Goal: Transaction & Acquisition: Purchase product/service

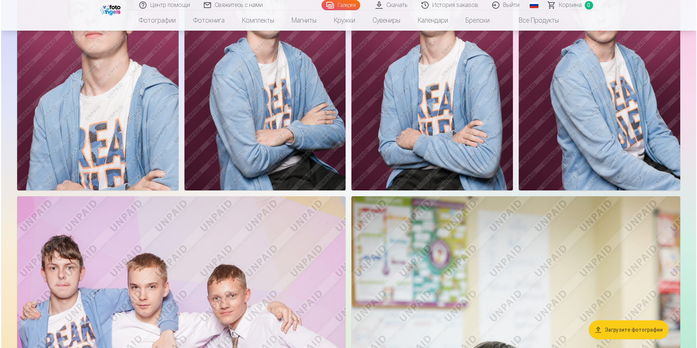
scroll to position [365, 0]
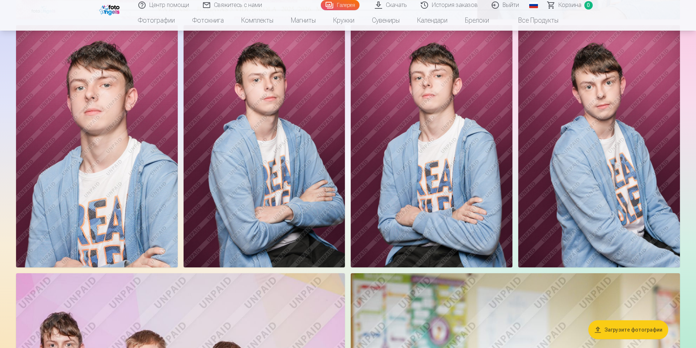
click at [438, 218] on img at bounding box center [432, 146] width 162 height 242
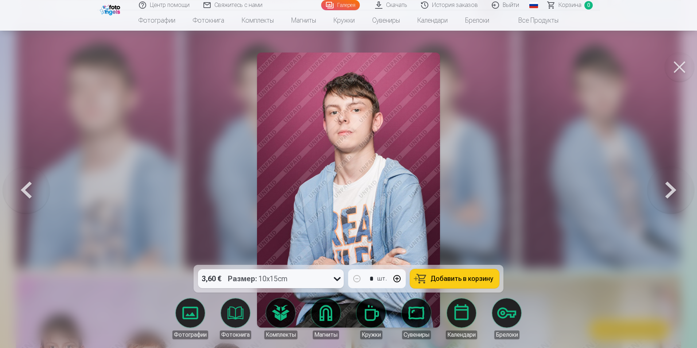
click at [667, 195] on button at bounding box center [671, 190] width 47 height 135
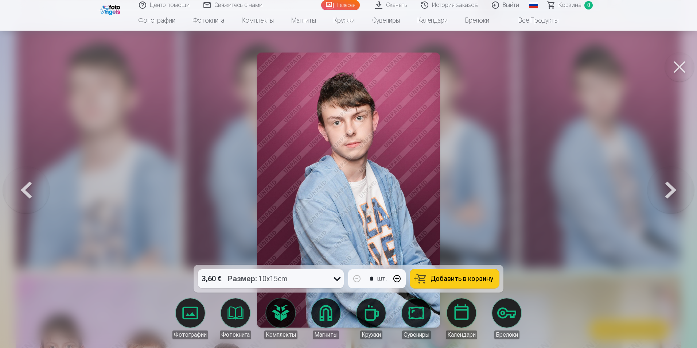
click at [666, 195] on button at bounding box center [671, 190] width 47 height 135
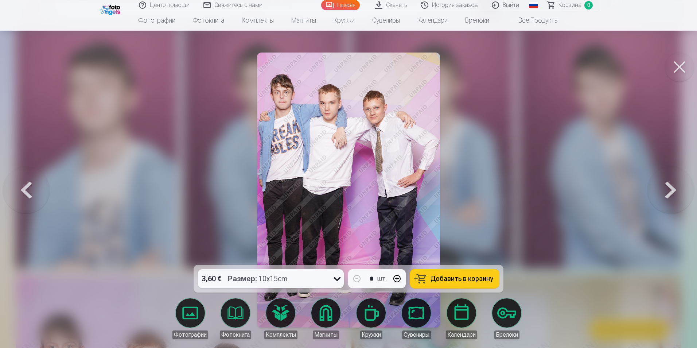
click at [666, 195] on button at bounding box center [671, 190] width 47 height 135
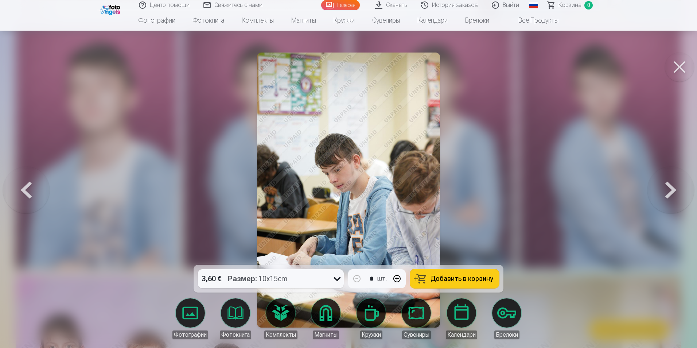
click at [665, 195] on button at bounding box center [671, 190] width 47 height 135
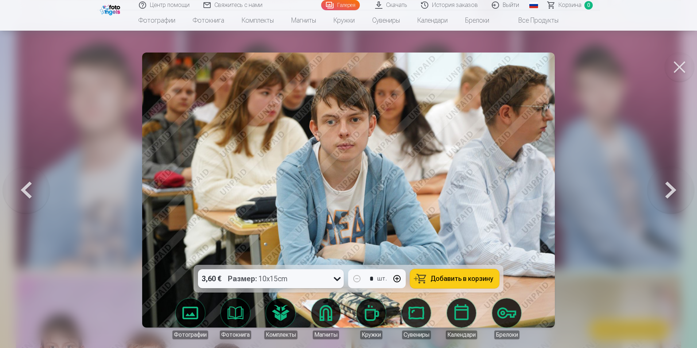
click at [438, 278] on span "Добавить в корзину" at bounding box center [462, 278] width 63 height 7
click at [661, 183] on button at bounding box center [671, 190] width 47 height 135
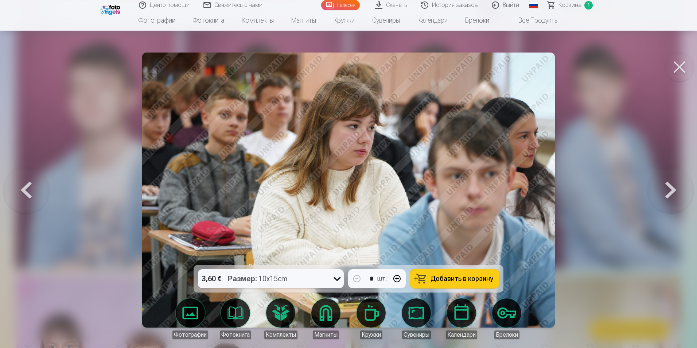
click at [661, 183] on button at bounding box center [671, 190] width 47 height 135
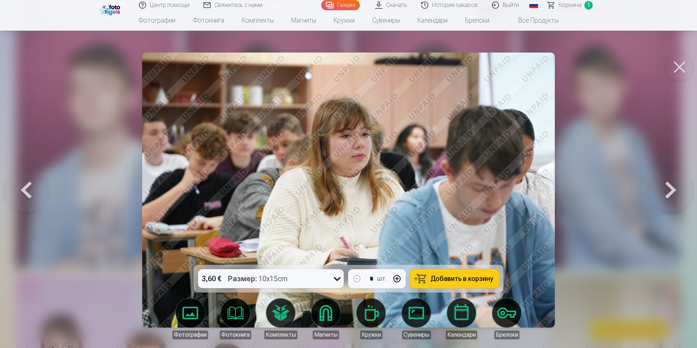
click at [661, 183] on button at bounding box center [671, 190] width 47 height 135
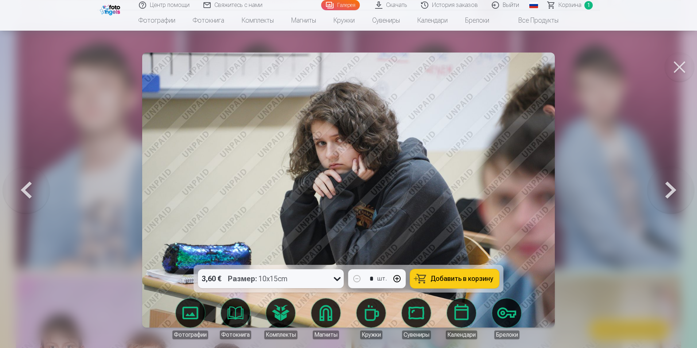
click at [661, 183] on button at bounding box center [671, 190] width 47 height 135
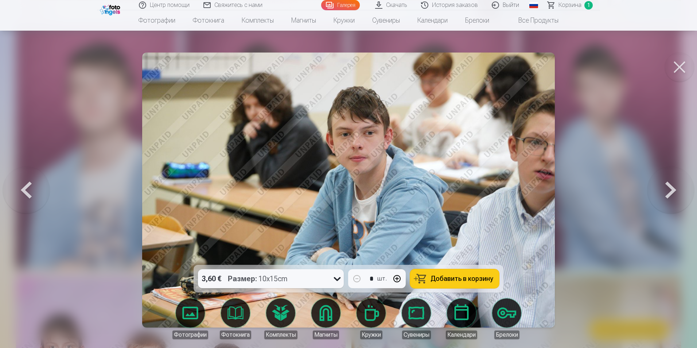
click at [661, 183] on button at bounding box center [671, 190] width 47 height 135
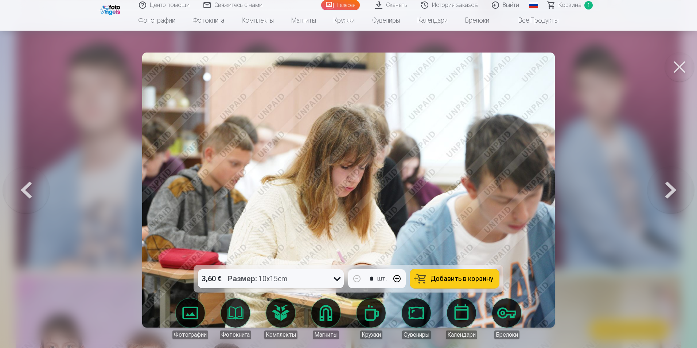
click at [26, 194] on button at bounding box center [26, 190] width 47 height 135
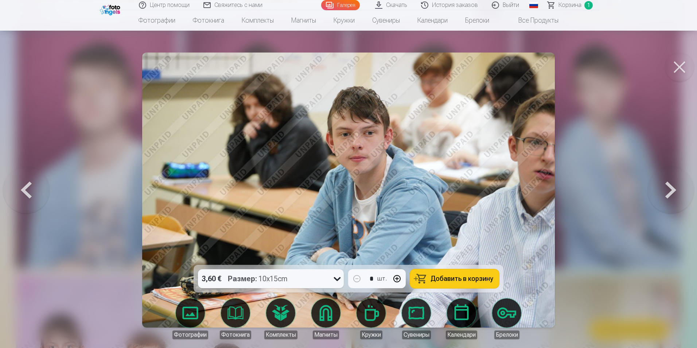
click at [672, 190] on button at bounding box center [671, 190] width 47 height 135
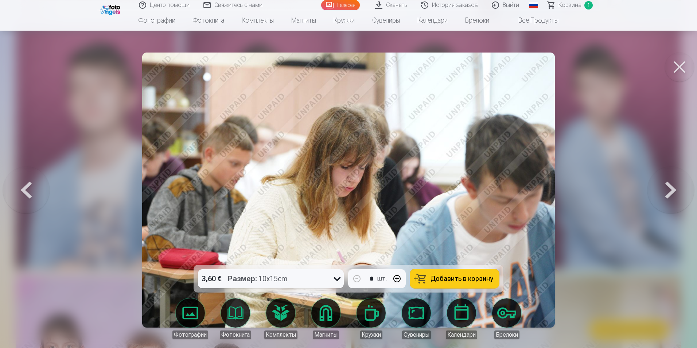
click at [670, 190] on button at bounding box center [671, 190] width 47 height 135
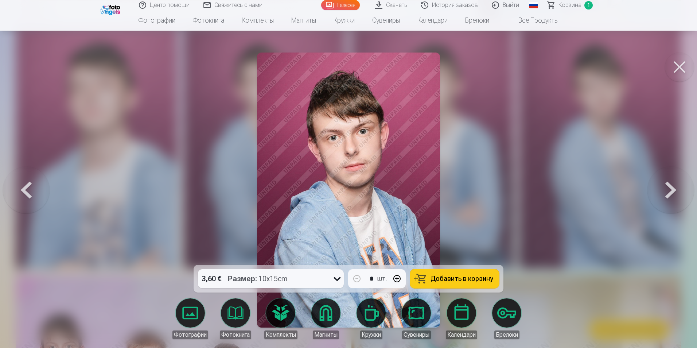
click at [670, 190] on button at bounding box center [671, 190] width 47 height 135
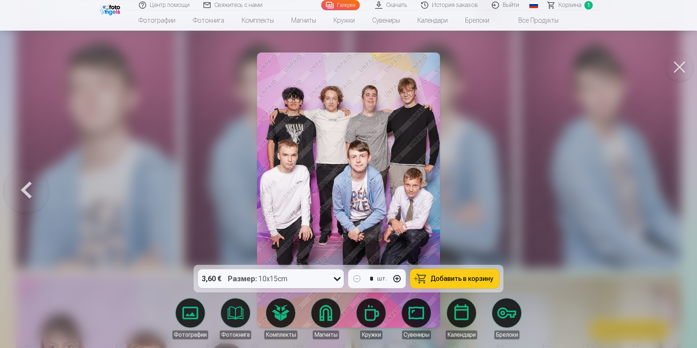
click at [437, 276] on span "Добавить в корзину" at bounding box center [462, 278] width 63 height 7
click at [29, 196] on button at bounding box center [26, 190] width 47 height 135
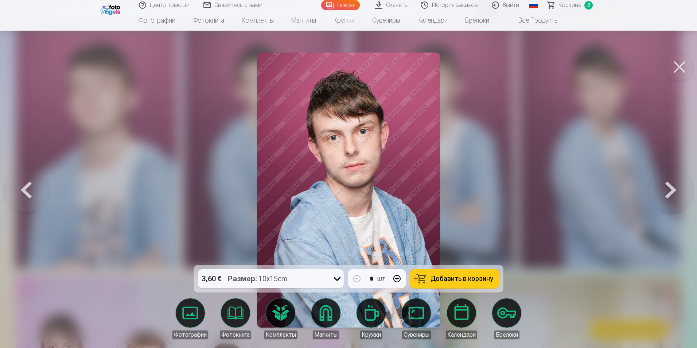
click at [29, 196] on button at bounding box center [26, 190] width 47 height 135
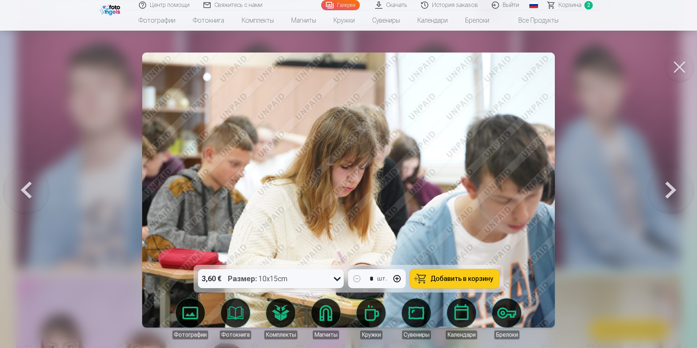
click at [29, 196] on button at bounding box center [26, 190] width 47 height 135
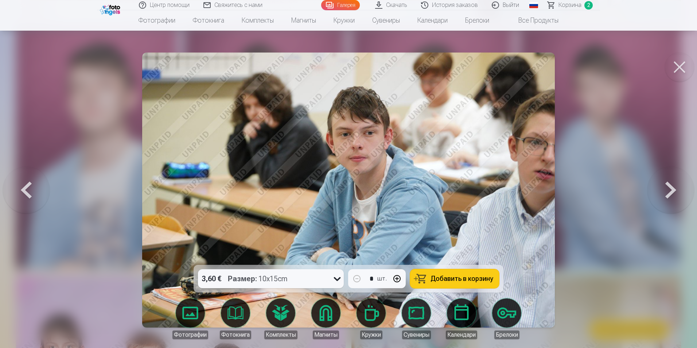
click at [29, 196] on button at bounding box center [26, 190] width 47 height 135
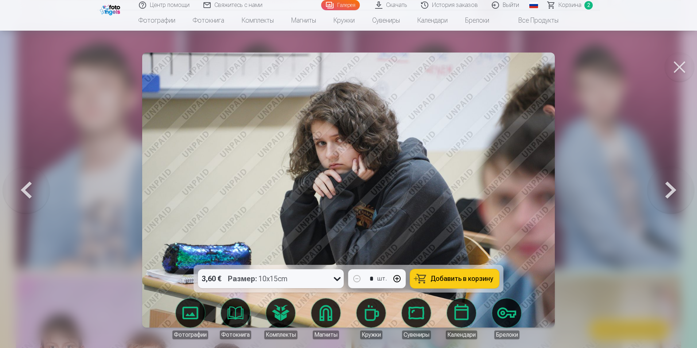
click at [29, 196] on button at bounding box center [26, 190] width 47 height 135
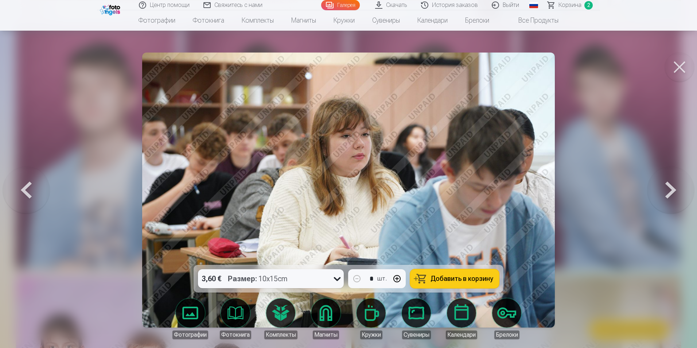
click at [29, 196] on button at bounding box center [26, 190] width 47 height 135
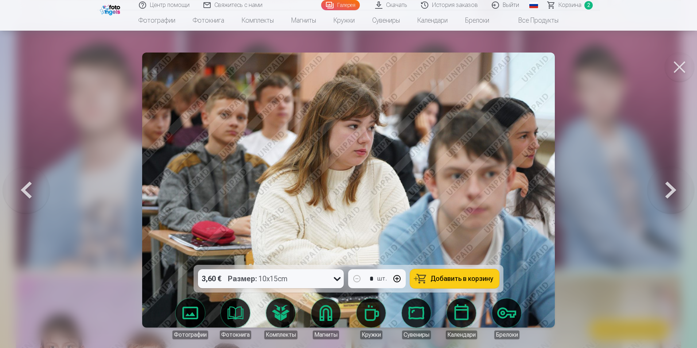
click at [29, 196] on button at bounding box center [26, 190] width 47 height 135
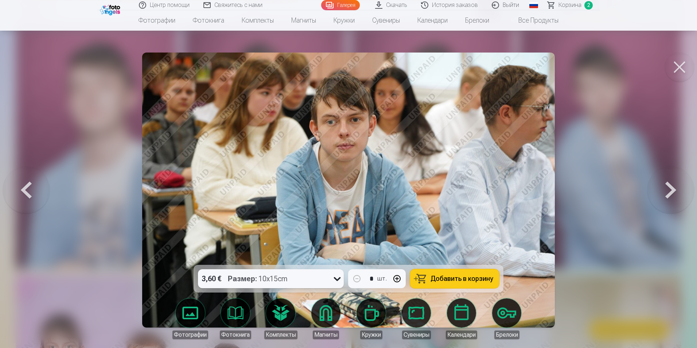
click at [29, 196] on button at bounding box center [26, 190] width 47 height 135
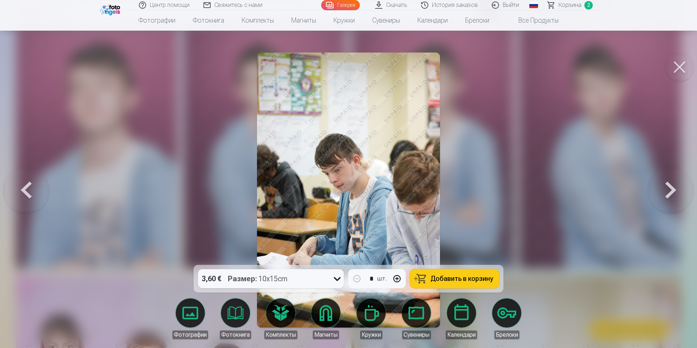
click at [29, 196] on button at bounding box center [26, 190] width 47 height 135
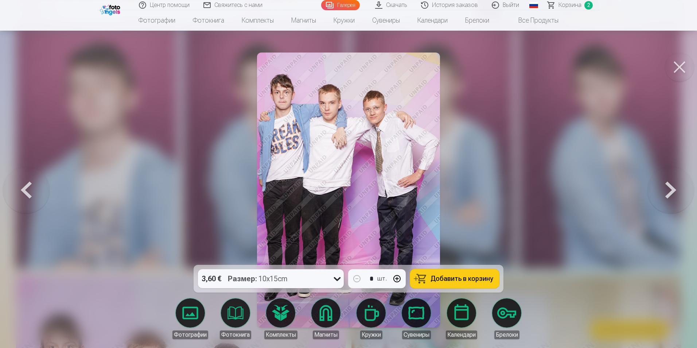
click at [29, 196] on button at bounding box center [26, 190] width 47 height 135
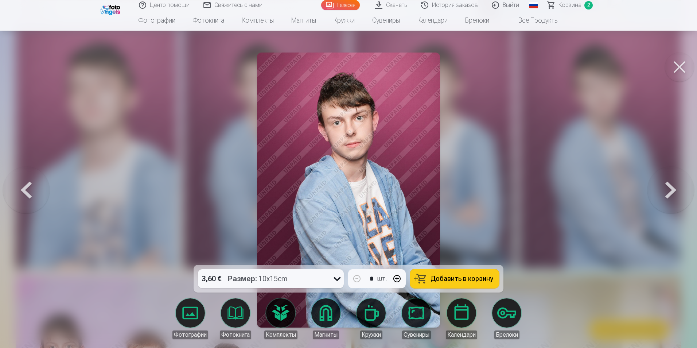
click at [29, 196] on button at bounding box center [26, 190] width 47 height 135
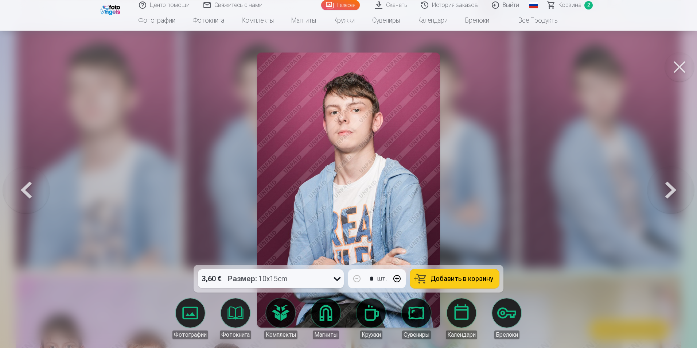
click at [29, 196] on button at bounding box center [26, 190] width 47 height 135
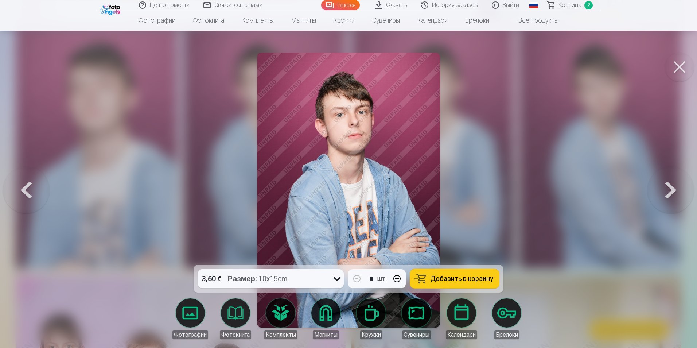
click at [29, 196] on button at bounding box center [26, 190] width 47 height 135
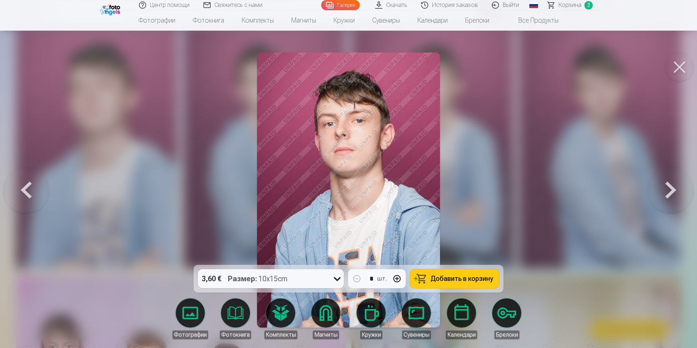
click at [677, 193] on button at bounding box center [671, 190] width 47 height 135
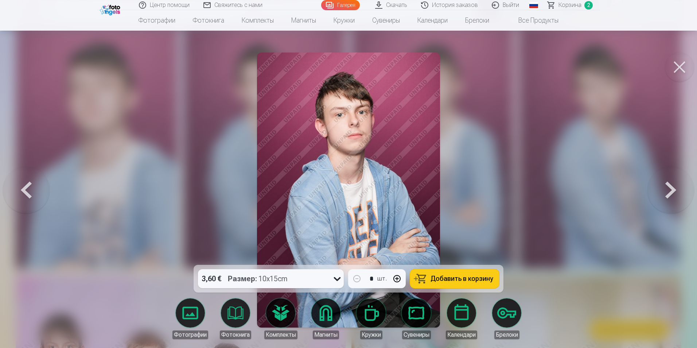
click at [676, 193] on button at bounding box center [671, 190] width 47 height 135
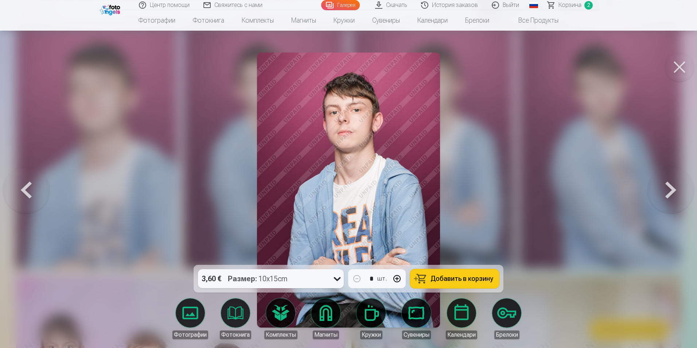
click at [23, 190] on button at bounding box center [26, 190] width 47 height 135
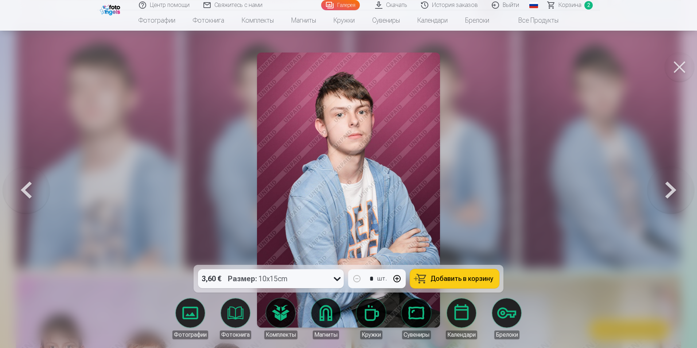
click at [427, 279] on button "Добавить в корзину" at bounding box center [454, 278] width 89 height 19
click at [669, 191] on button at bounding box center [671, 190] width 47 height 135
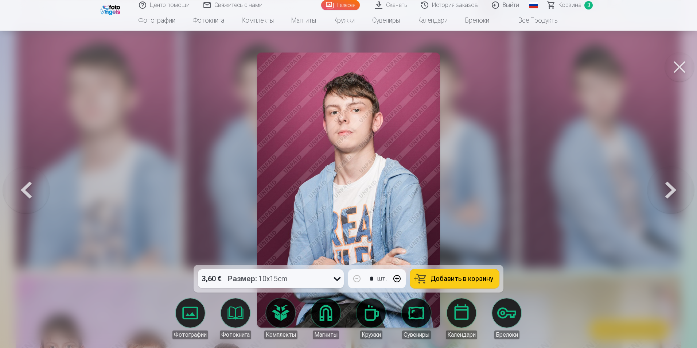
click at [668, 191] on button at bounding box center [671, 190] width 47 height 135
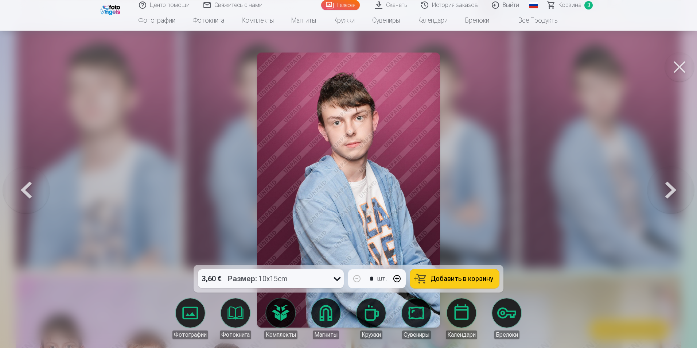
click at [448, 276] on span "Добавить в корзину" at bounding box center [462, 278] width 63 height 7
click at [32, 187] on button at bounding box center [26, 190] width 47 height 135
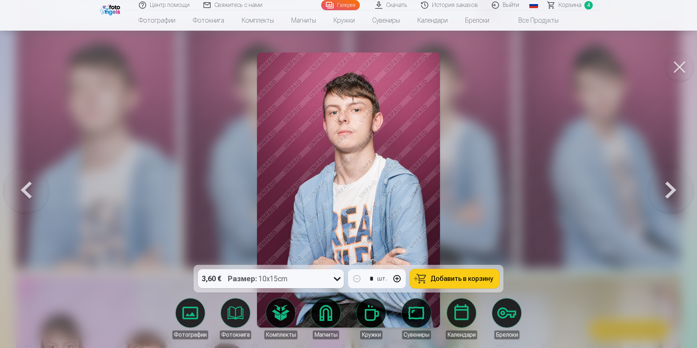
click at [32, 187] on button at bounding box center [26, 190] width 47 height 135
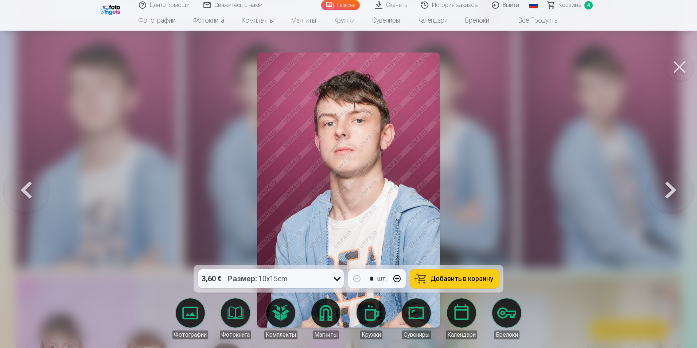
click at [32, 187] on button at bounding box center [26, 190] width 47 height 135
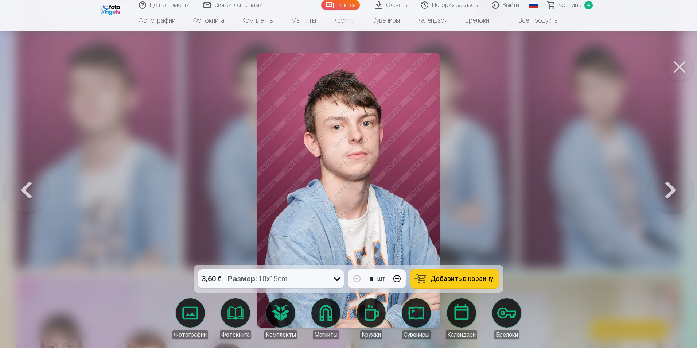
click at [32, 187] on button at bounding box center [26, 190] width 47 height 135
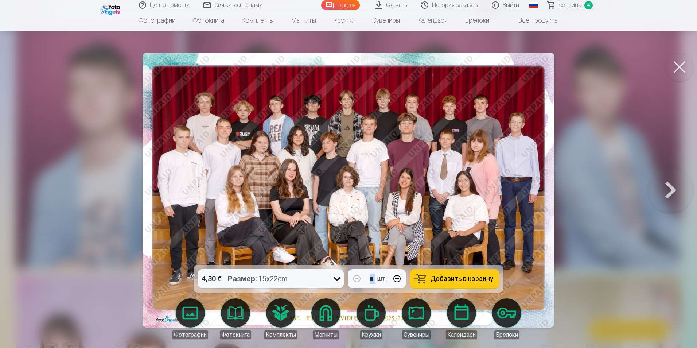
click at [32, 187] on div at bounding box center [348, 174] width 697 height 348
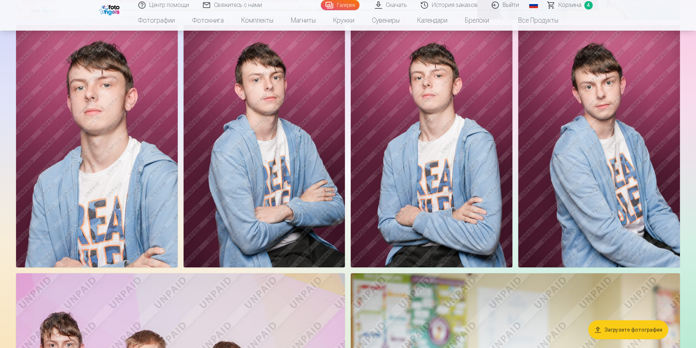
click at [32, 187] on img at bounding box center [97, 146] width 162 height 242
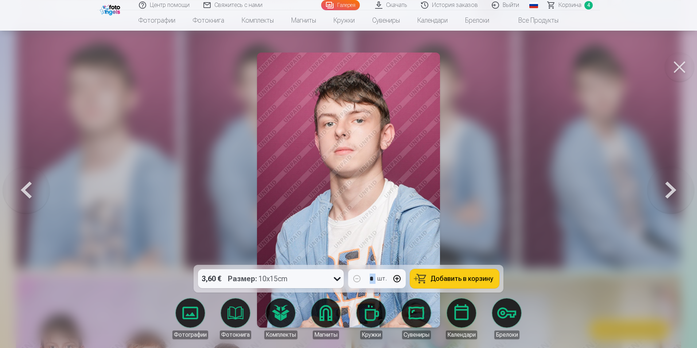
click at [667, 189] on button at bounding box center [671, 190] width 47 height 135
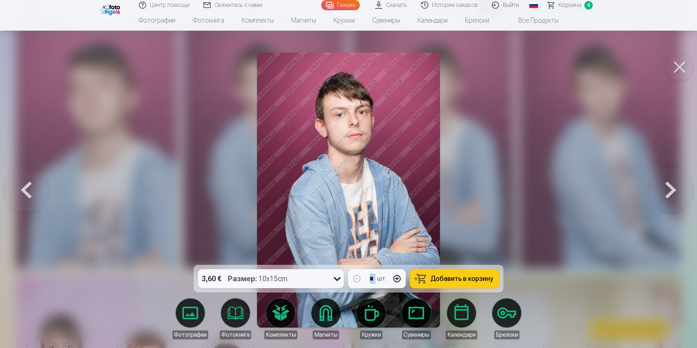
click at [667, 189] on button at bounding box center [671, 190] width 47 height 135
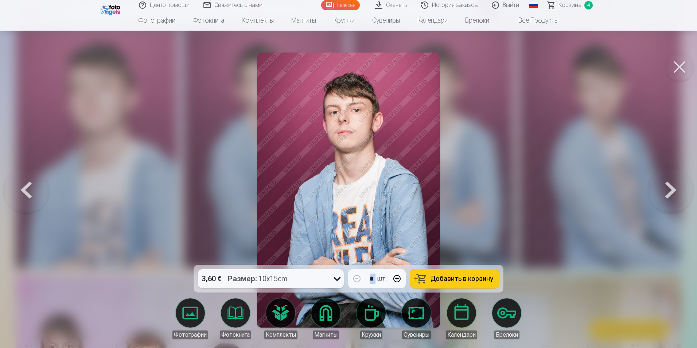
click at [667, 189] on button at bounding box center [671, 190] width 47 height 135
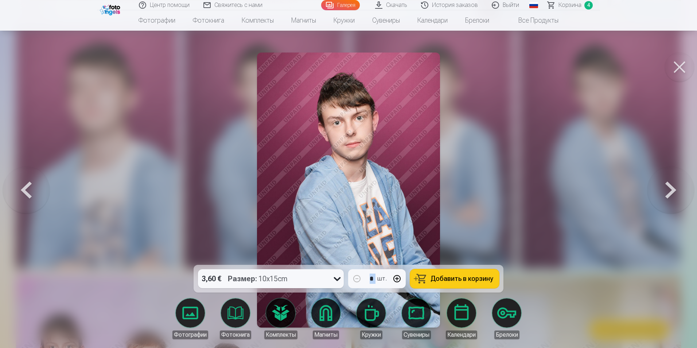
click at [667, 189] on button at bounding box center [671, 190] width 47 height 135
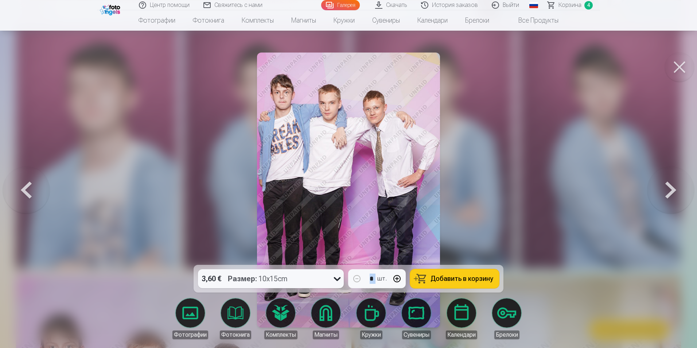
click at [667, 189] on button at bounding box center [671, 190] width 47 height 135
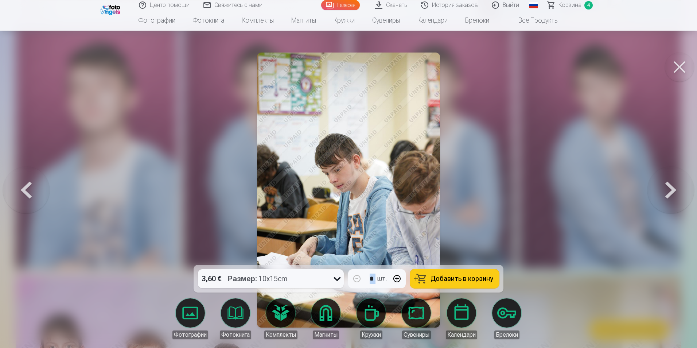
click at [667, 189] on button at bounding box center [671, 190] width 47 height 135
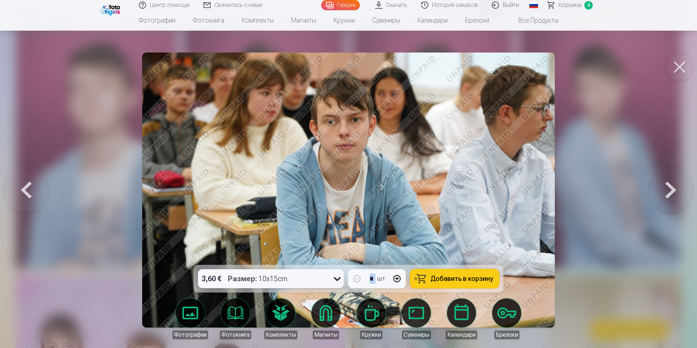
click at [25, 190] on button at bounding box center [26, 190] width 47 height 135
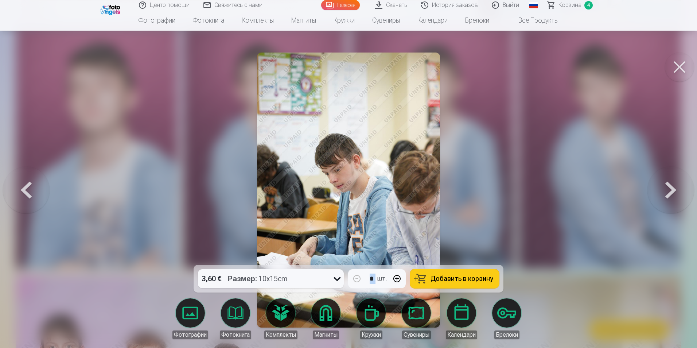
click at [25, 190] on button at bounding box center [26, 190] width 47 height 135
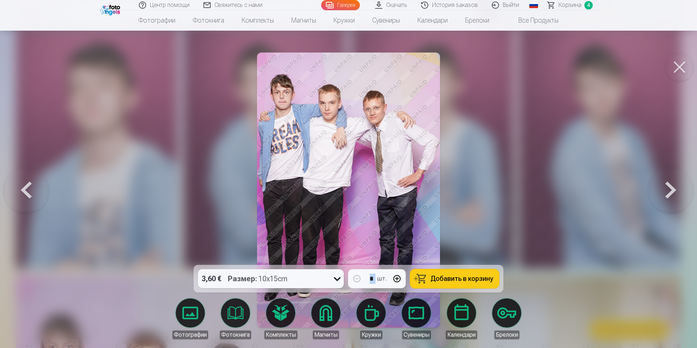
click at [25, 190] on button at bounding box center [26, 190] width 47 height 135
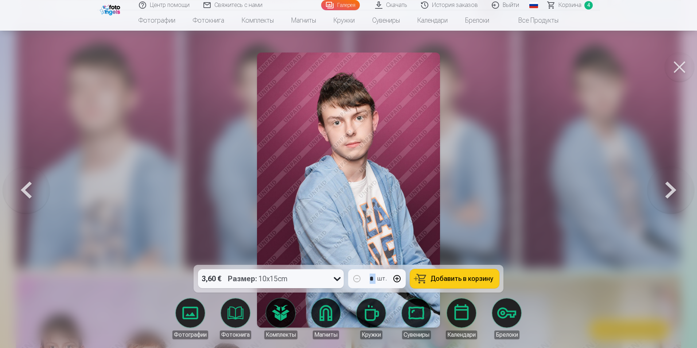
click at [25, 190] on button at bounding box center [26, 190] width 47 height 135
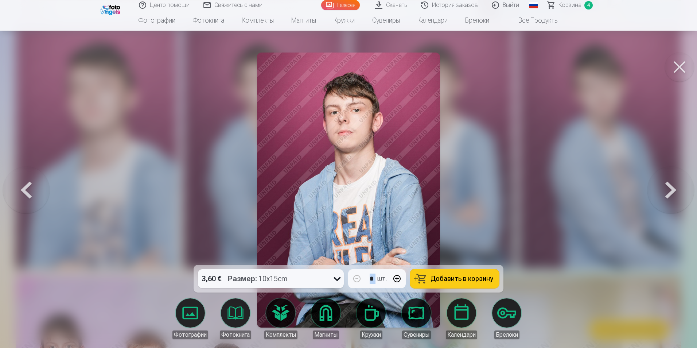
click at [25, 190] on button at bounding box center [26, 190] width 47 height 135
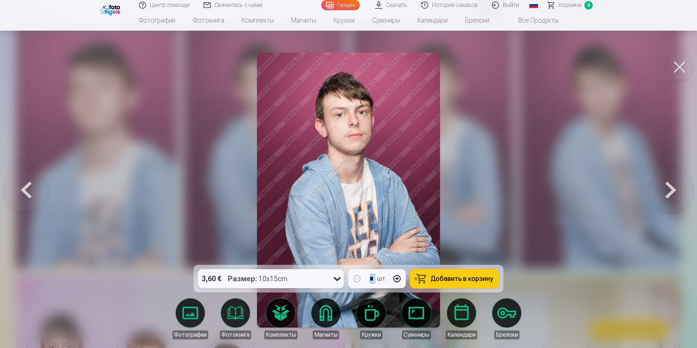
click at [25, 190] on button at bounding box center [26, 190] width 47 height 135
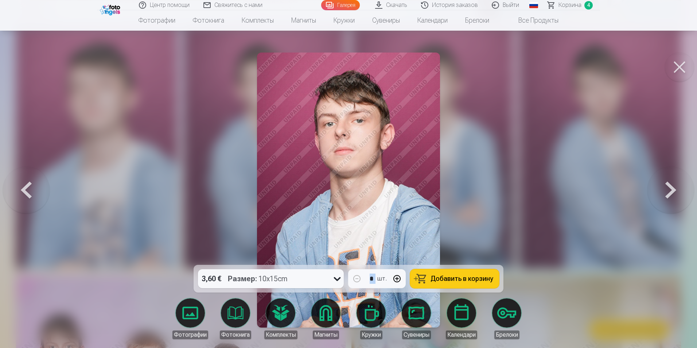
click at [25, 190] on button at bounding box center [26, 190] width 47 height 135
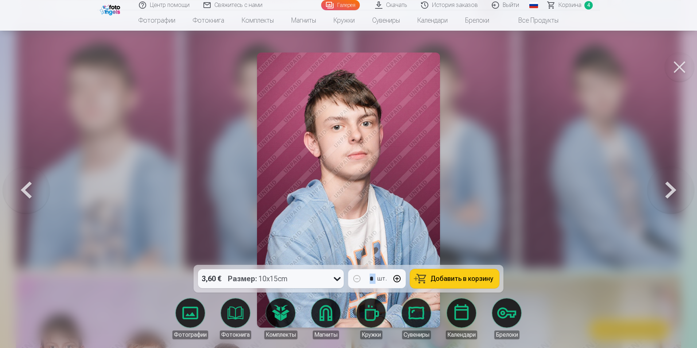
click at [25, 190] on button at bounding box center [26, 190] width 47 height 135
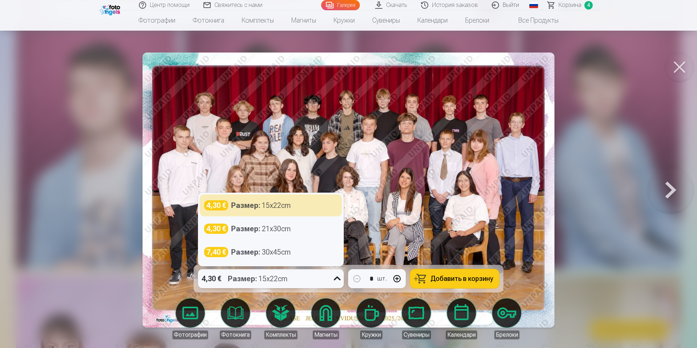
click at [338, 277] on icon at bounding box center [338, 279] width 12 height 12
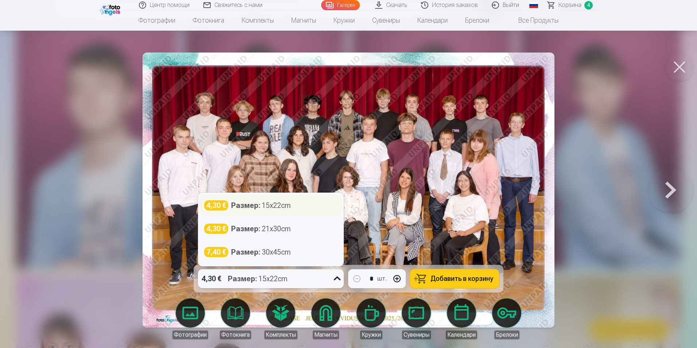
click at [305, 212] on div "4,30 € Размер : 15x22cm" at bounding box center [271, 205] width 142 height 22
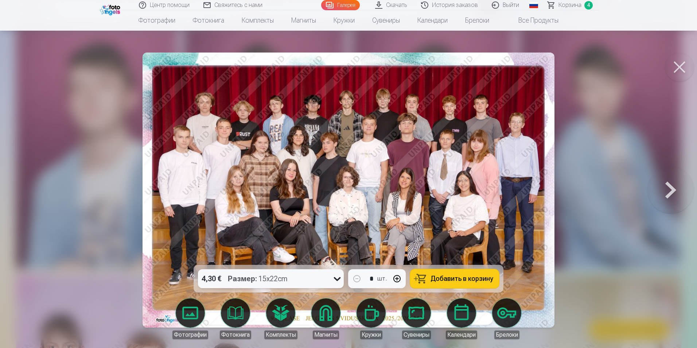
click at [473, 279] on span "Добавить в корзину" at bounding box center [462, 278] width 63 height 7
click at [564, 4] on span "Корзина" at bounding box center [570, 5] width 23 height 9
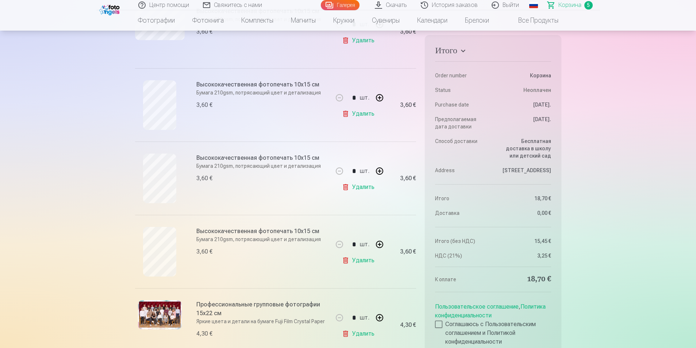
scroll to position [146, 0]
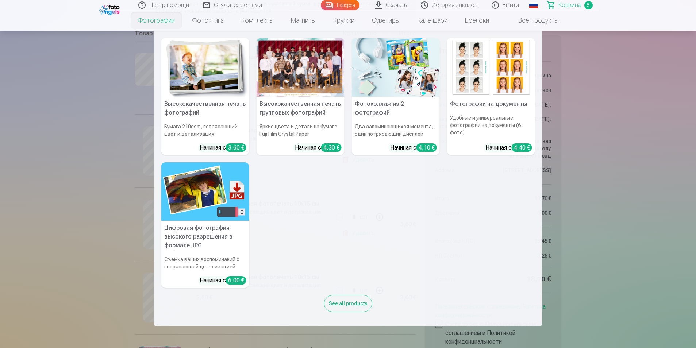
click at [158, 22] on link "Фотографии" at bounding box center [156, 20] width 54 height 20
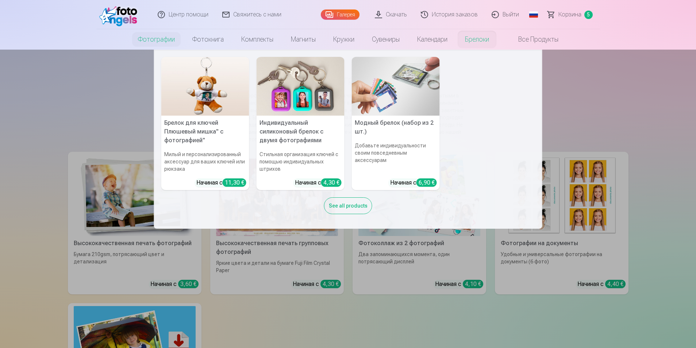
click at [682, 90] on nav "Брелок для ключей Плюшевый мишка" с фотографией" Милый и персонализированный ак…" at bounding box center [348, 139] width 696 height 179
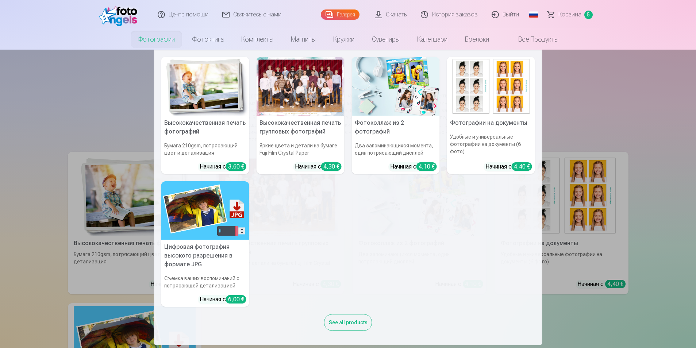
click at [155, 42] on link "Фотографии" at bounding box center [156, 39] width 54 height 20
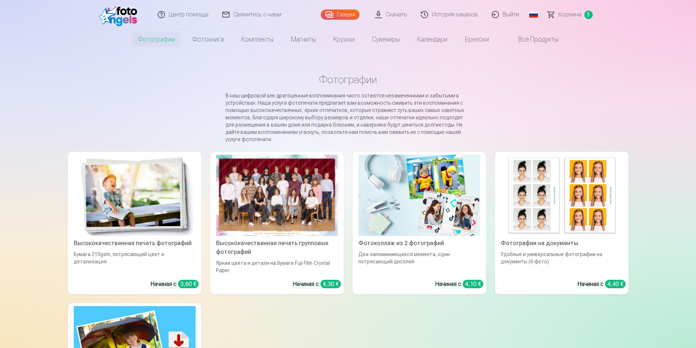
click at [155, 42] on link "Фотографии" at bounding box center [156, 39] width 54 height 20
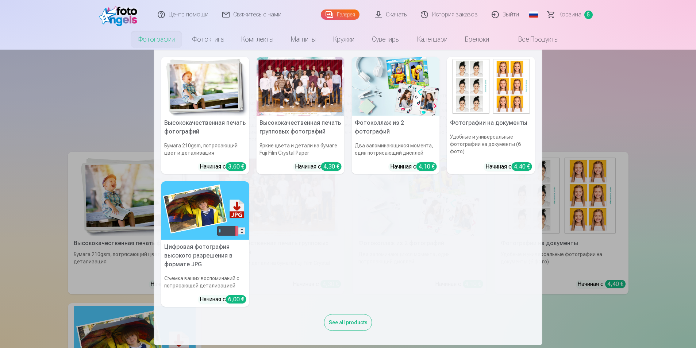
click at [577, 111] on nav "Высококачественная печать фотографий Бумага 210gsm, потрясающий цвет и детализа…" at bounding box center [348, 197] width 696 height 295
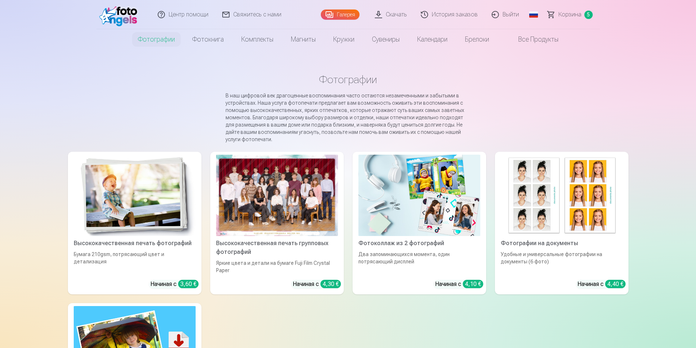
click at [276, 191] on div at bounding box center [277, 195] width 122 height 81
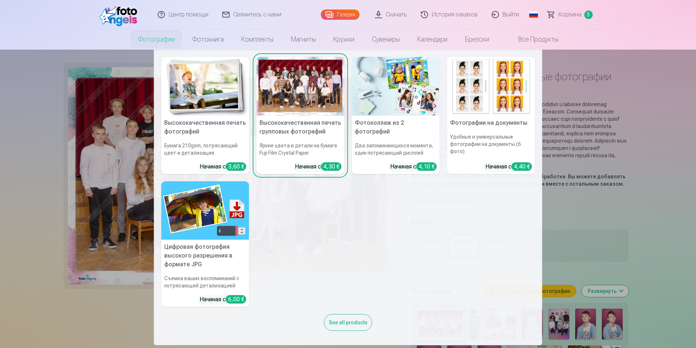
click at [154, 42] on link "Фотографии" at bounding box center [156, 39] width 54 height 20
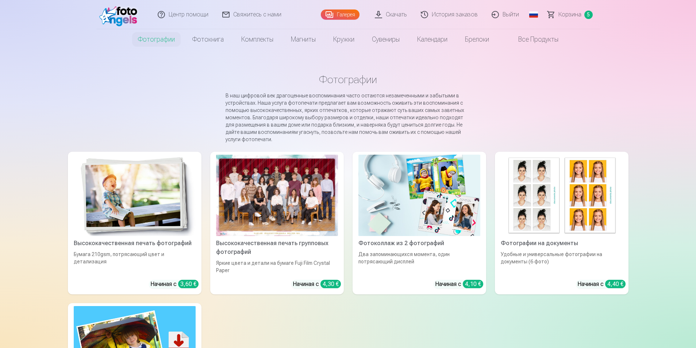
click at [348, 13] on link "Галерея" at bounding box center [340, 14] width 39 height 10
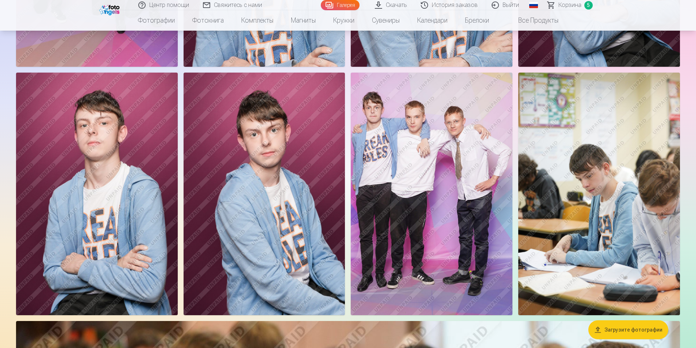
scroll to position [1021, 0]
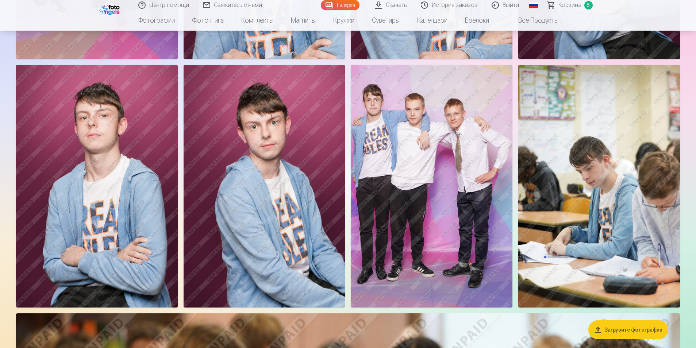
click at [582, 228] on img at bounding box center [599, 186] width 162 height 242
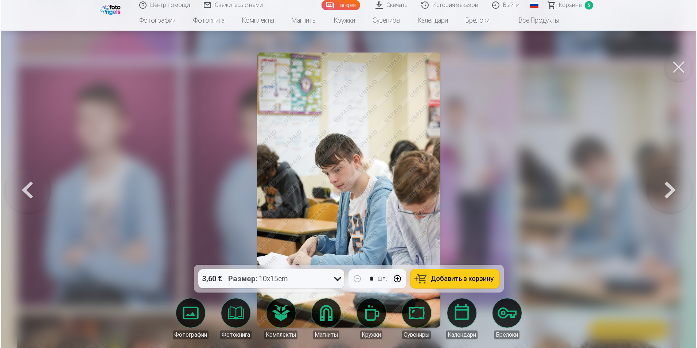
scroll to position [1024, 0]
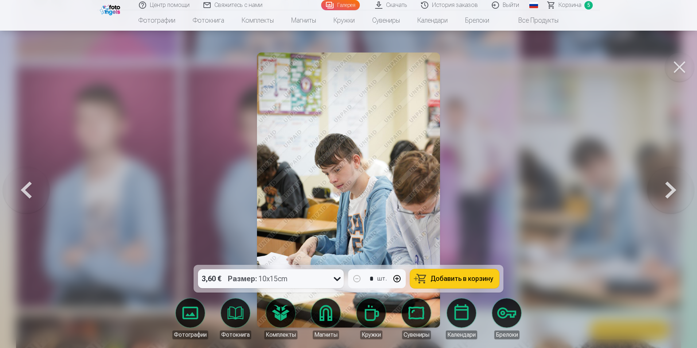
click at [336, 285] on div at bounding box center [337, 278] width 13 height 19
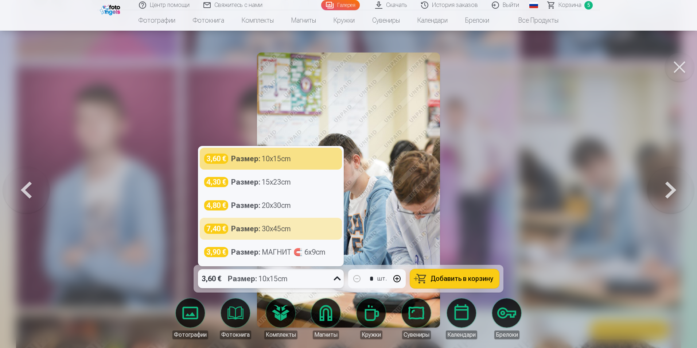
click at [508, 190] on div at bounding box center [348, 174] width 697 height 348
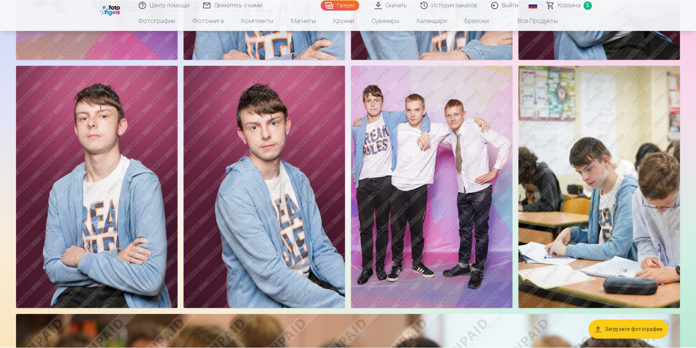
scroll to position [1021, 0]
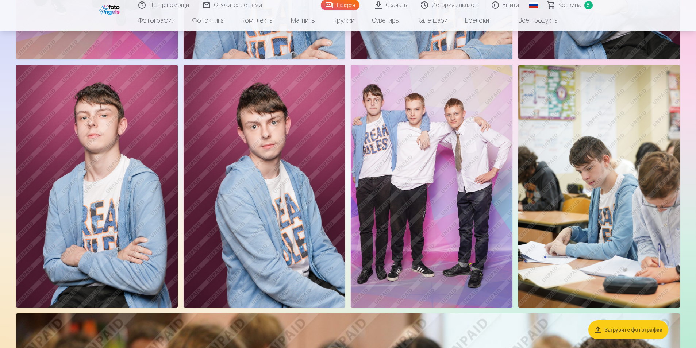
click at [565, 8] on span "Корзина" at bounding box center [569, 5] width 23 height 9
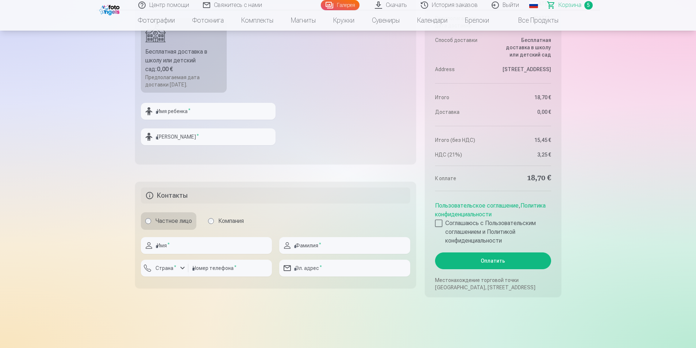
scroll to position [620, 0]
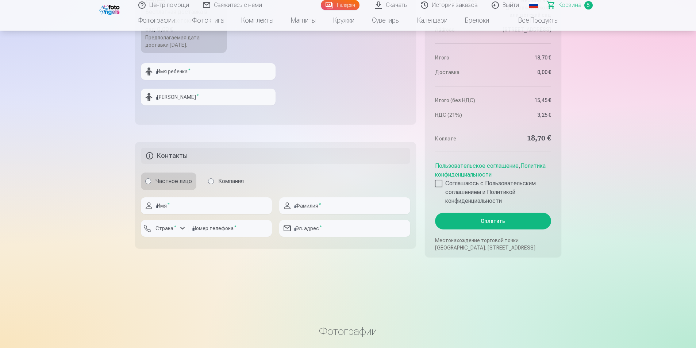
click at [434, 183] on aside "Итого Order number Корзина Status Неоплачен Purchase date [DATE]. Предполагаема…" at bounding box center [493, 75] width 136 height 363
click at [438, 182] on div at bounding box center [438, 183] width 7 height 7
click at [455, 222] on button "Оплатить" at bounding box center [493, 221] width 116 height 17
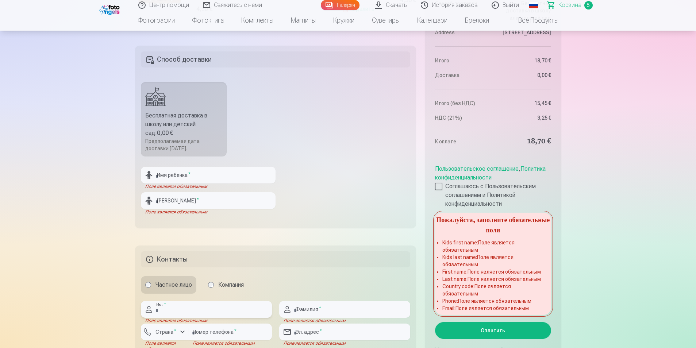
scroll to position [511, 0]
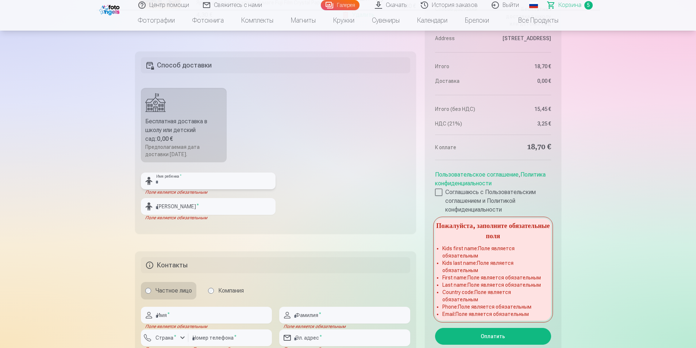
click at [212, 180] on input "text" at bounding box center [208, 181] width 135 height 17
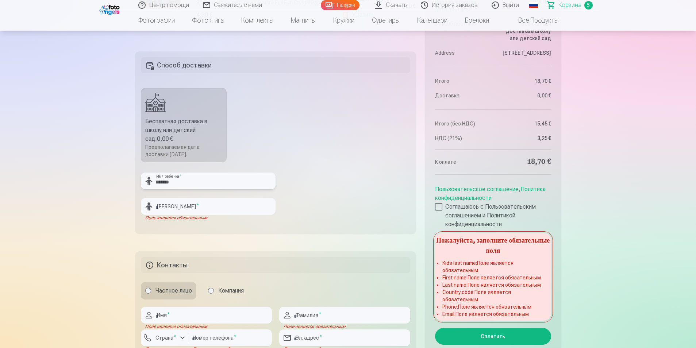
type input "******"
click at [228, 204] on input "text" at bounding box center [208, 206] width 135 height 17
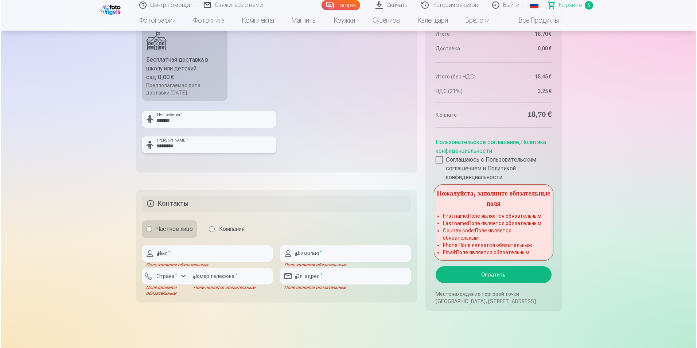
scroll to position [584, 0]
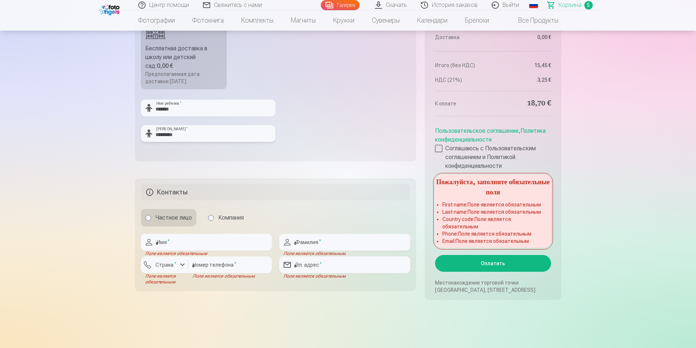
type input "*********"
click at [346, 207] on fieldset "Контакты Частное лицо Компания Имя * Поле является обязательным Фамилия * Поле …" at bounding box center [275, 234] width 281 height 112
click at [521, 261] on button "Оплатить" at bounding box center [493, 263] width 116 height 17
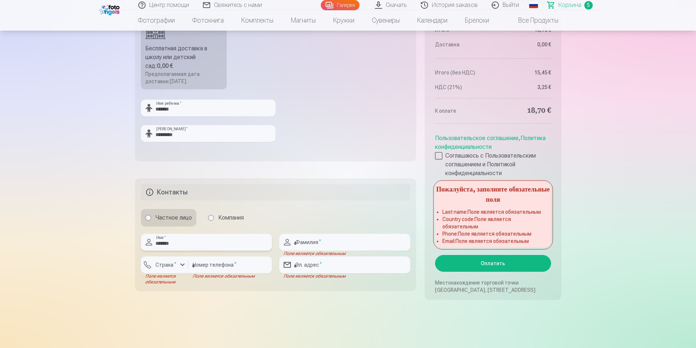
type input "*******"
click at [317, 238] on input "text" at bounding box center [344, 242] width 131 height 17
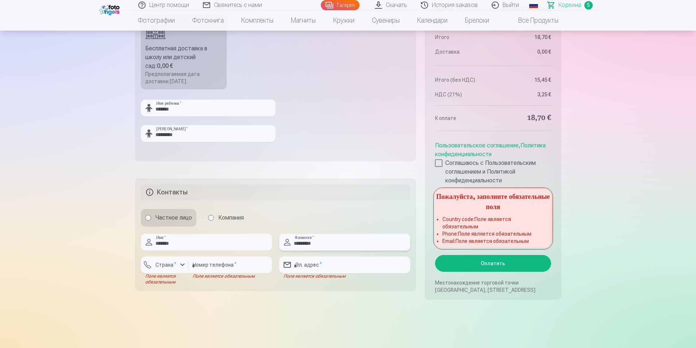
type input "*********"
click at [196, 266] on input "number" at bounding box center [230, 264] width 84 height 17
click at [179, 265] on div "button" at bounding box center [182, 264] width 9 height 9
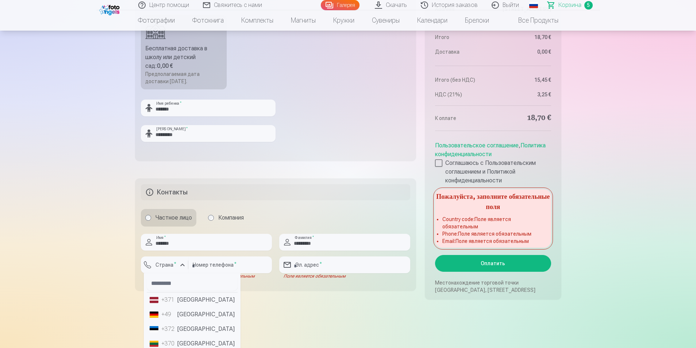
click at [187, 297] on li "+371 [GEOGRAPHIC_DATA]" at bounding box center [192, 300] width 91 height 15
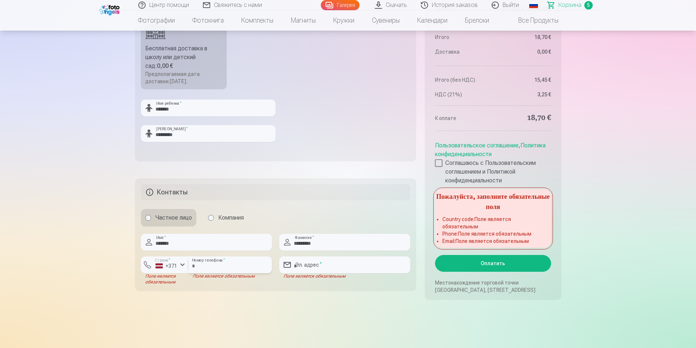
click at [226, 266] on input "number" at bounding box center [230, 264] width 84 height 17
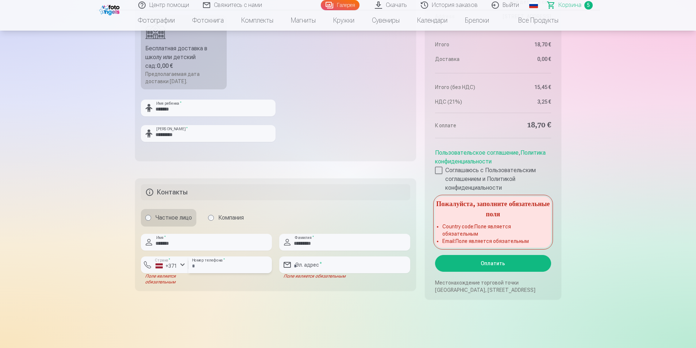
type input "********"
click at [334, 268] on input "email" at bounding box center [344, 264] width 131 height 17
type input "**********"
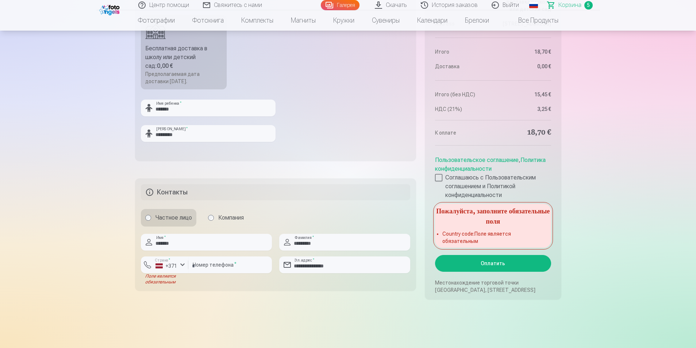
click at [313, 214] on div "Частное лицо Компания" at bounding box center [276, 218] width 270 height 18
click at [314, 179] on fieldset "**********" at bounding box center [275, 234] width 281 height 112
click at [347, 154] on fieldset "Способ доставки Бесплатная доставка в школу или детский сад : 0,00 € Предполага…" at bounding box center [275, 69] width 281 height 182
click at [516, 257] on button "Оплатить" at bounding box center [493, 263] width 116 height 17
